Goal: Entertainment & Leisure: Consume media (video, audio)

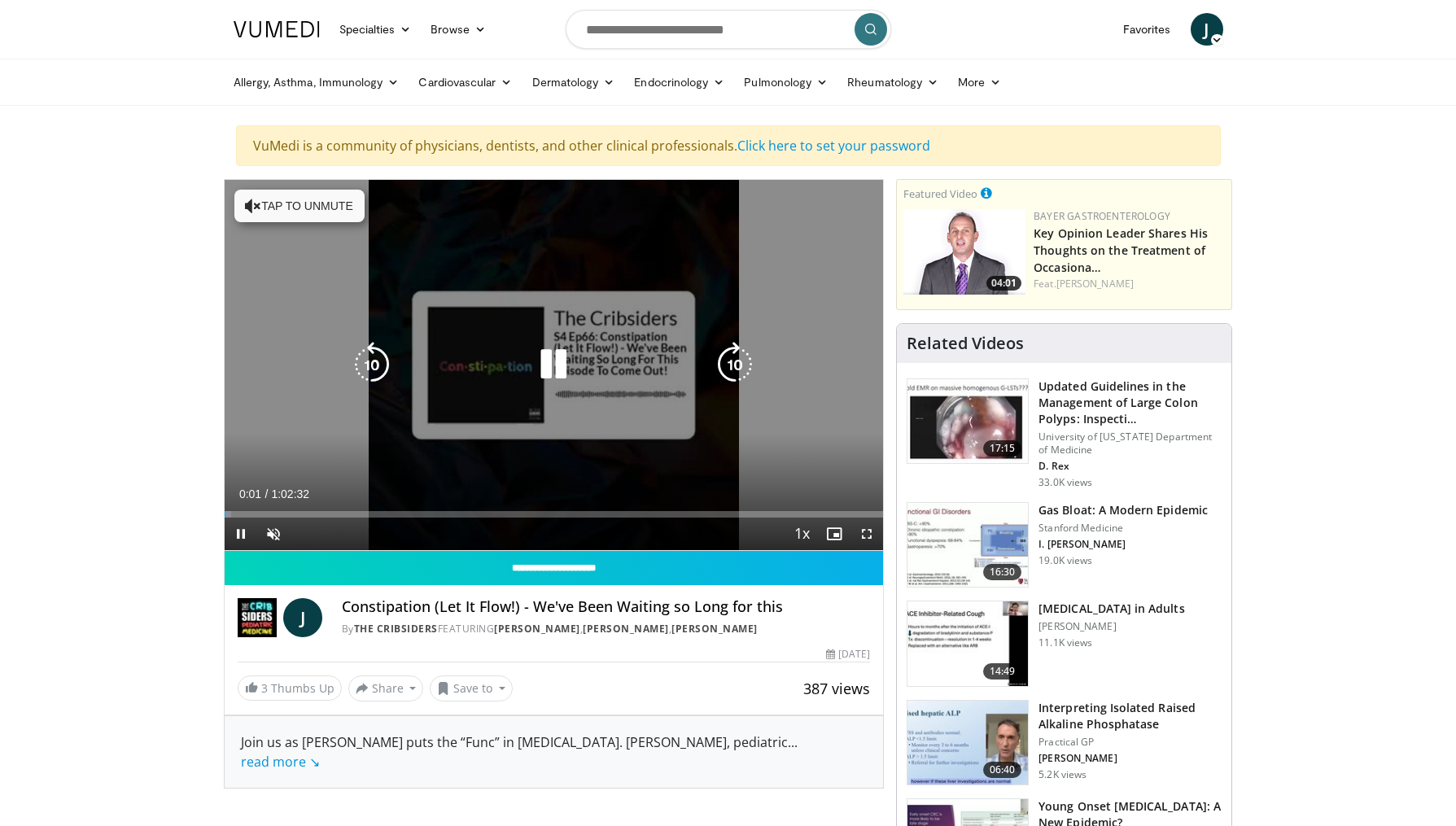
click at [256, 208] on icon "Video Player" at bounding box center [252, 205] width 16 height 16
click at [541, 360] on icon "Video Player" at bounding box center [553, 364] width 45 height 45
